Goal: Browse casually

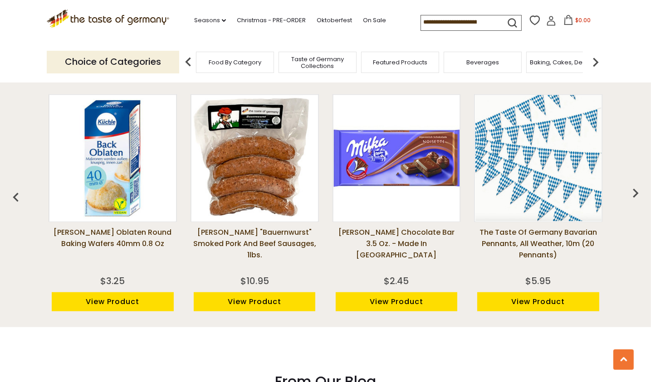
scroll to position [669, 0]
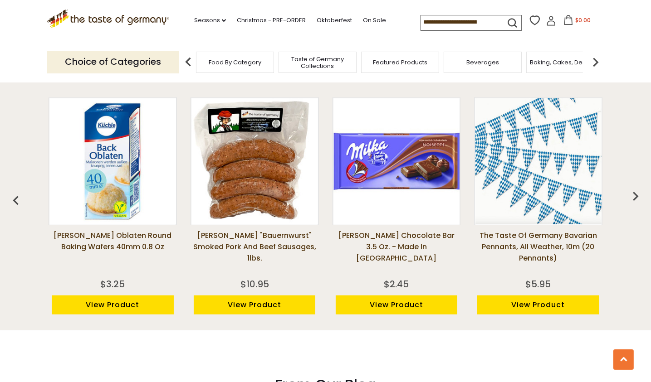
click at [633, 197] on img "button" at bounding box center [635, 196] width 18 height 18
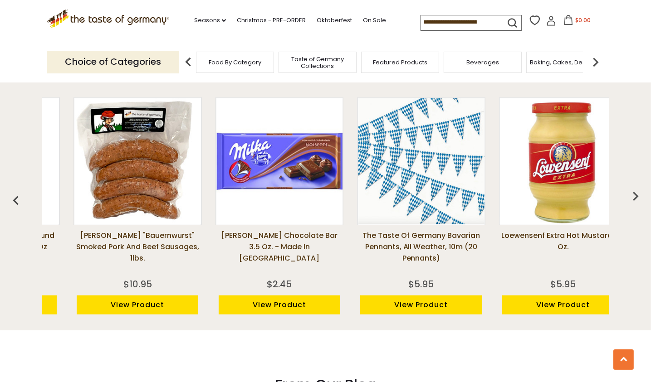
scroll to position [0, 141]
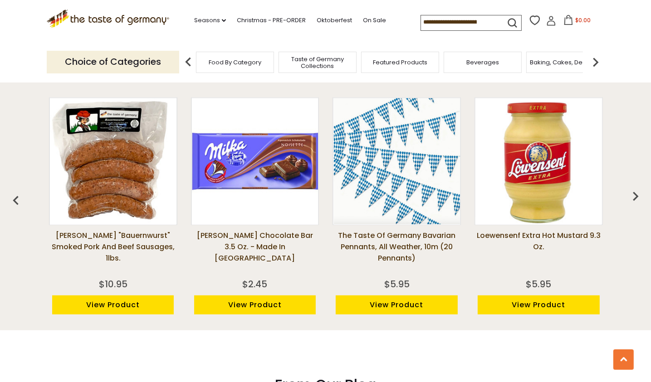
click at [630, 200] on img "button" at bounding box center [635, 196] width 18 height 18
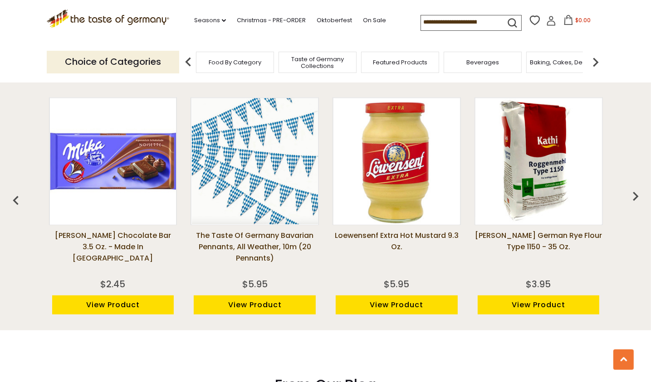
click at [630, 200] on img "button" at bounding box center [635, 196] width 18 height 18
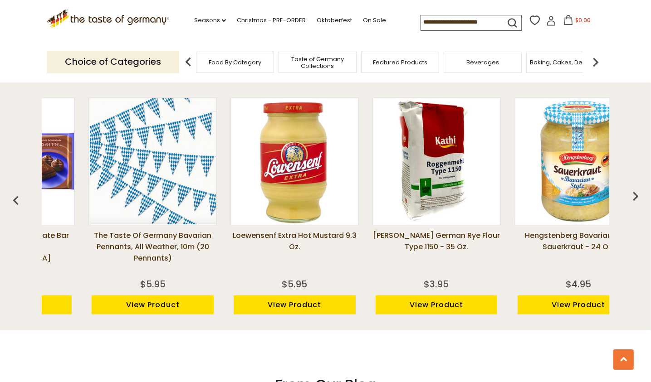
click at [630, 200] on img "button" at bounding box center [635, 196] width 18 height 18
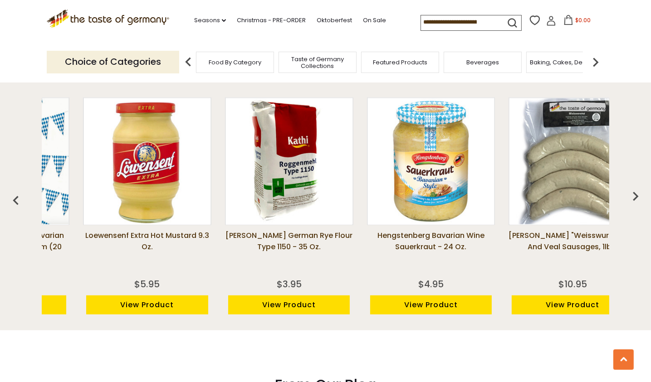
click at [630, 200] on img "button" at bounding box center [635, 196] width 18 height 18
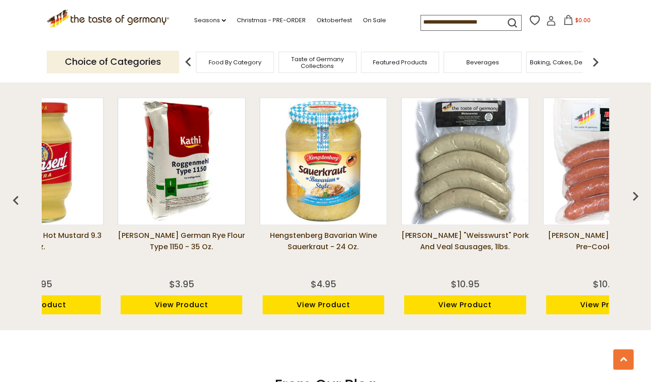
scroll to position [0, 675]
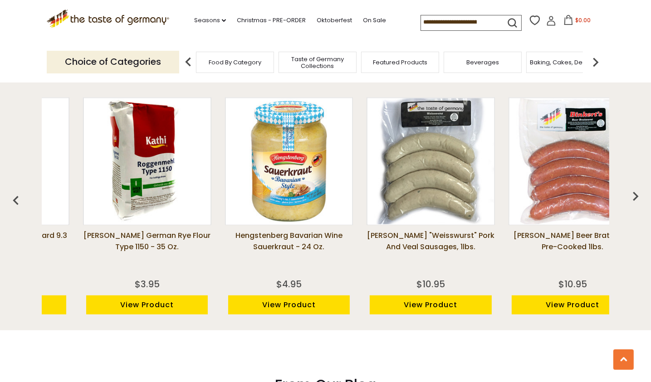
click at [630, 200] on img "button" at bounding box center [635, 196] width 18 height 18
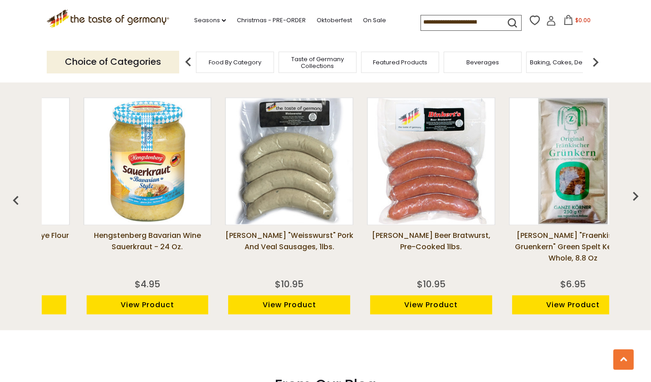
click at [630, 200] on img "button" at bounding box center [635, 196] width 18 height 18
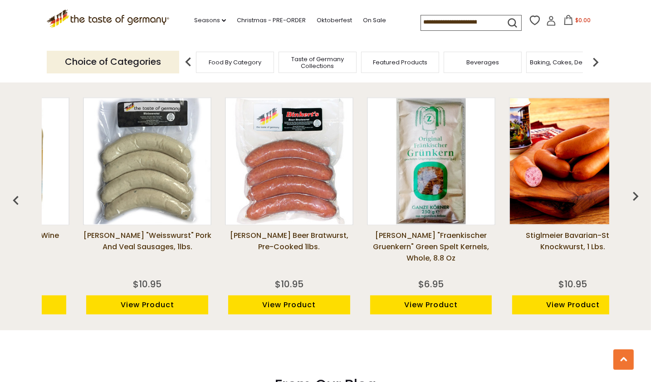
click at [630, 200] on img "button" at bounding box center [635, 196] width 18 height 18
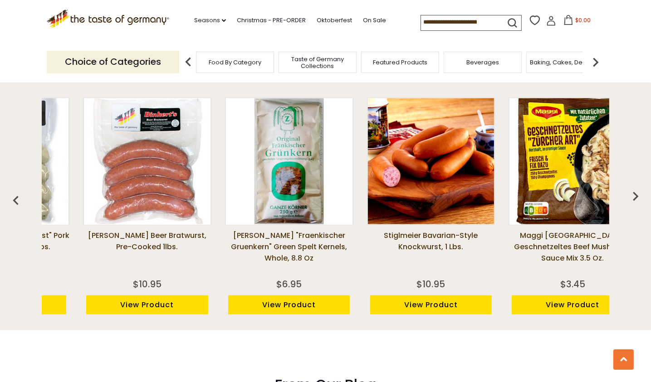
click at [630, 200] on img "button" at bounding box center [635, 196] width 18 height 18
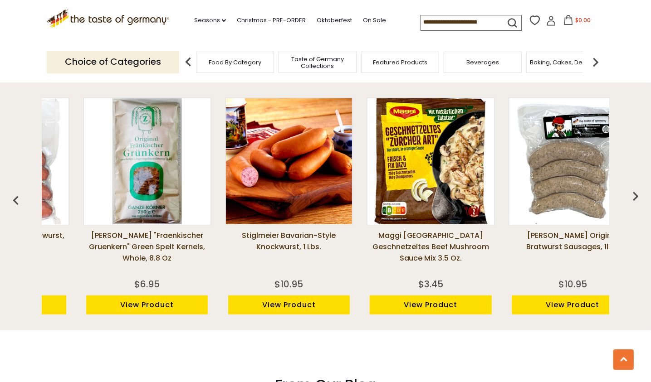
click at [630, 200] on img "button" at bounding box center [635, 196] width 18 height 18
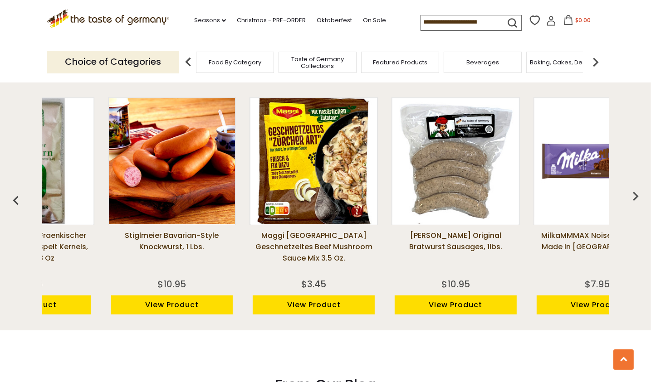
scroll to position [0, 1384]
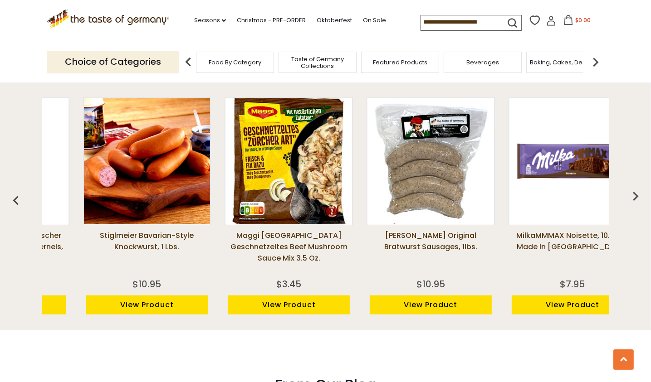
click at [630, 200] on img "button" at bounding box center [635, 196] width 18 height 18
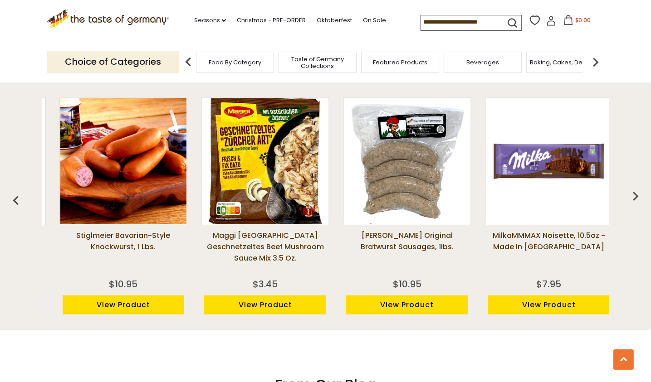
scroll to position [0, 1418]
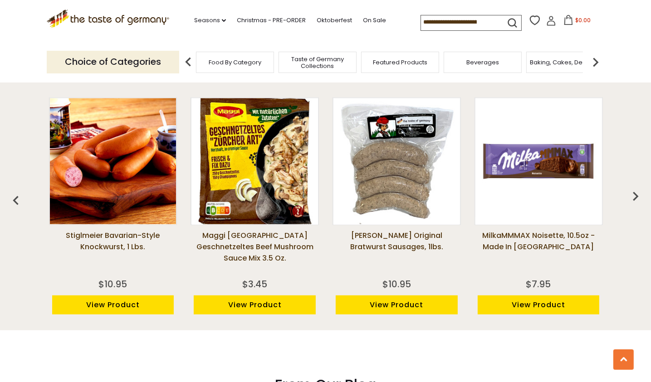
click at [630, 200] on img "button" at bounding box center [635, 196] width 18 height 18
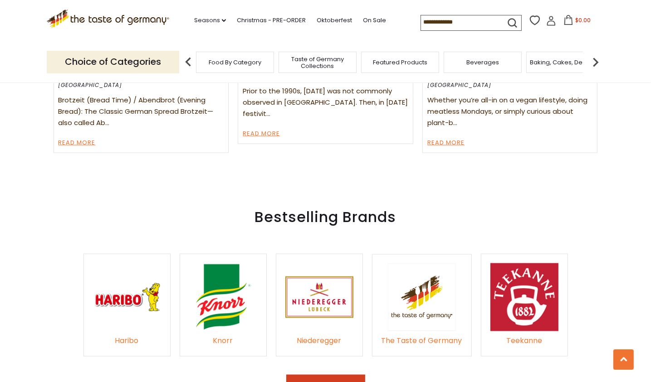
scroll to position [1235, 0]
